Goal: Find specific page/section: Find specific page/section

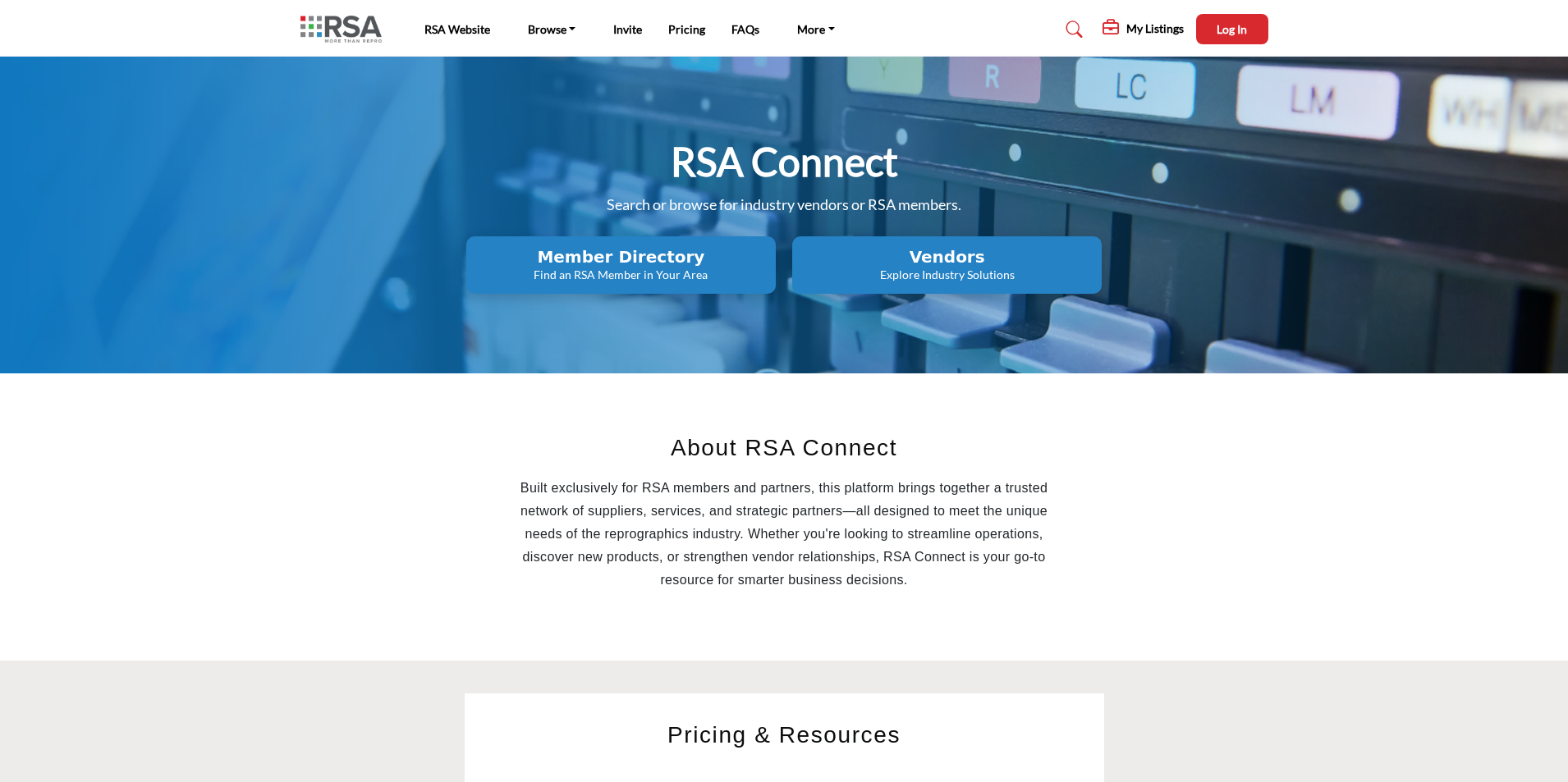
click at [615, 249] on h2 "Member Directory" at bounding box center [621, 257] width 299 height 20
